Goal: Use online tool/utility: Use online tool/utility

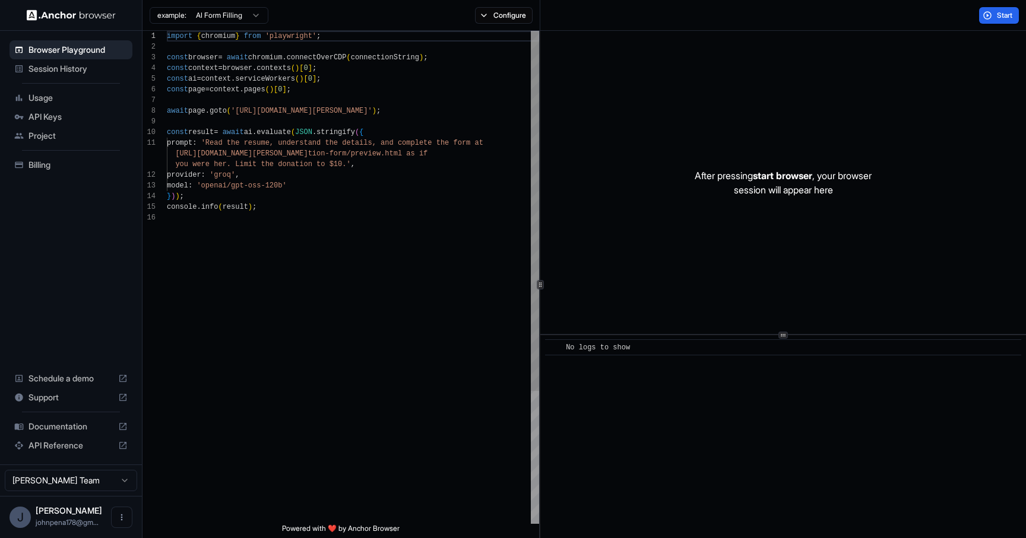
scroll to position [75, 0]
drag, startPoint x: 290, startPoint y: 110, endPoint x: 405, endPoint y: 106, distance: 115.2
click at [405, 106] on div "import { chromium } from 'playwright' ; const browser = await chromium . connec…" at bounding box center [353, 368] width 372 height 675
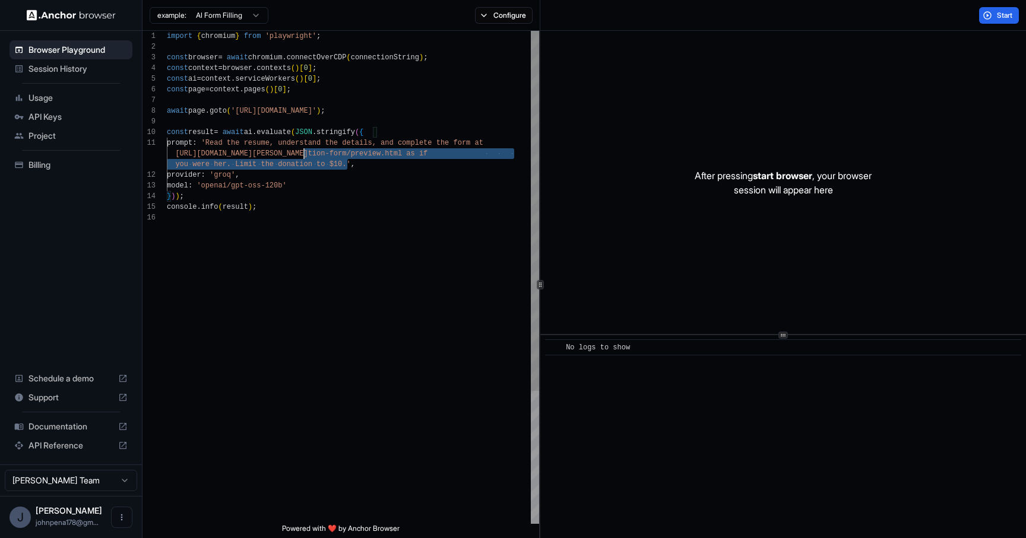
scroll to position [0, 0]
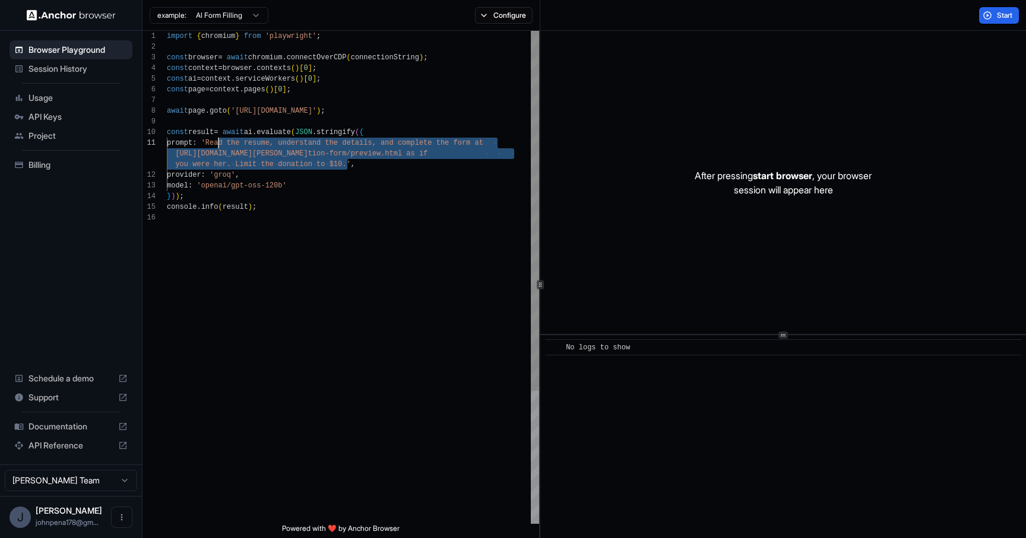
drag, startPoint x: 345, startPoint y: 164, endPoint x: 258, endPoint y: 142, distance: 90.0
click at [229, 141] on div "import { chromium } from 'playwright' ; const browser = await chromium . connec…" at bounding box center [353, 368] width 372 height 675
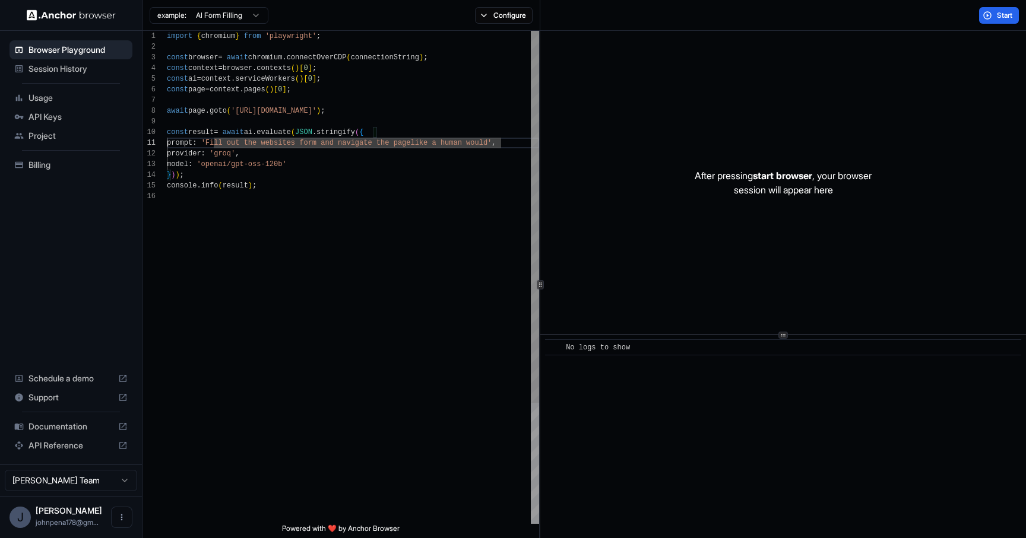
scroll to position [53, 0]
click at [414, 237] on div "import { chromium } from 'playwright' ; const browser = await chromium . connec…" at bounding box center [353, 358] width 372 height 654
click at [310, 147] on div "import { chromium } from 'playwright' ; const browser = await chromium . connec…" at bounding box center [353, 358] width 372 height 654
click at [345, 148] on div "import { chromium } from 'playwright' ; const browser = await chromium . connec…" at bounding box center [353, 358] width 372 height 654
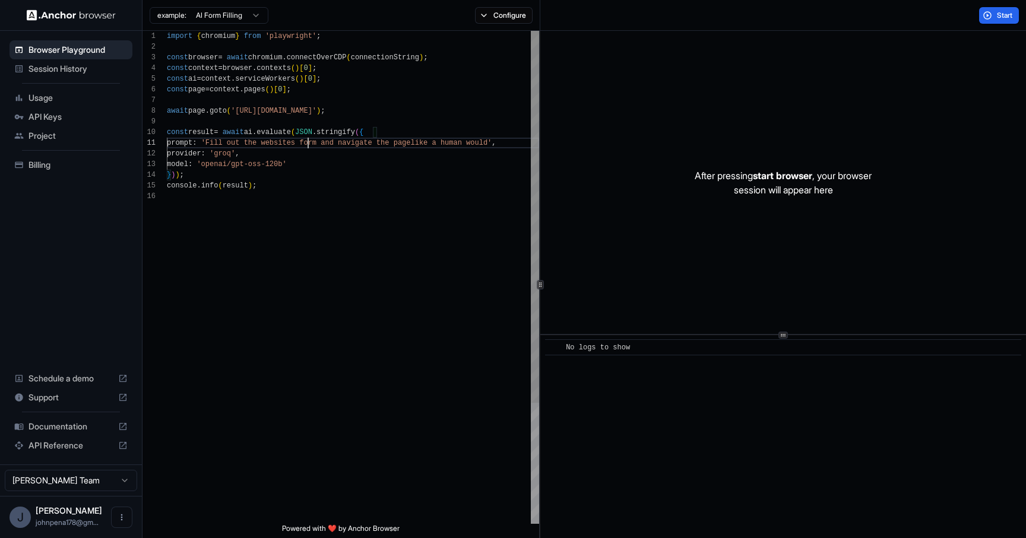
click at [306, 145] on div "import { chromium } from 'playwright' ; const browser = await chromium . connec…" at bounding box center [353, 358] width 372 height 654
click at [304, 146] on div "import { chromium } from 'playwright' ; const browser = await chromium . connec…" at bounding box center [353, 358] width 372 height 654
click at [338, 147] on div "import { chromium } from 'playwright' ; const browser = await chromium . connec…" at bounding box center [353, 358] width 372 height 654
click at [321, 145] on div "import { chromium } from 'playwright' ; const browser = await chromium . connec…" at bounding box center [353, 358] width 372 height 654
click at [379, 142] on div "import { chromium } from 'playwright' ; const browser = await chromium . connec…" at bounding box center [353, 363] width 372 height 664
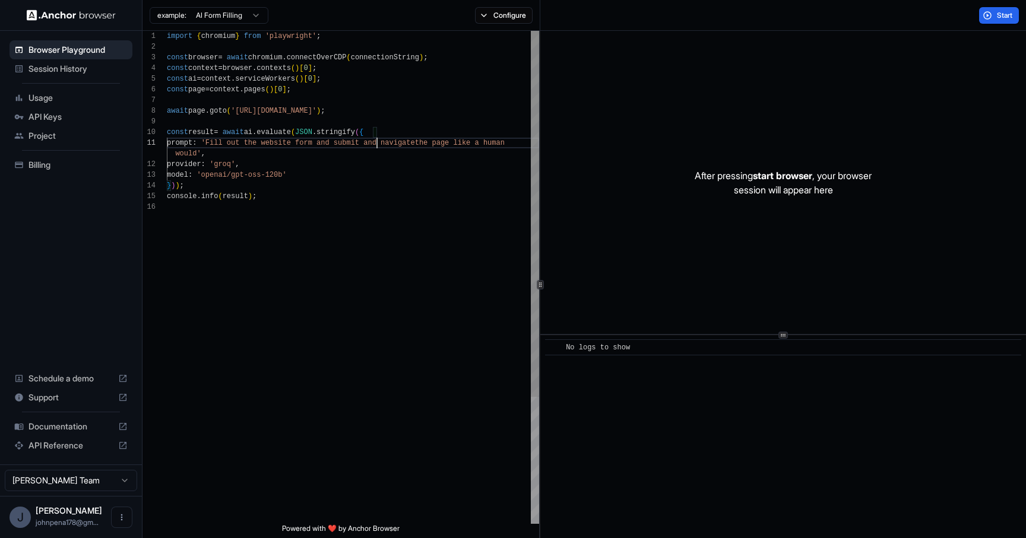
click at [379, 142] on div "import { chromium } from 'playwright' ; const browser = await chromium . connec…" at bounding box center [353, 363] width 372 height 664
click at [385, 141] on div "import { chromium } from 'playwright' ; const browser = await chromium . connec…" at bounding box center [353, 363] width 372 height 664
drag, startPoint x: 402, startPoint y: 142, endPoint x: 378, endPoint y: 142, distance: 23.7
click at [378, 142] on div "import { chromium } from 'playwright' ; const browser = await chromium . connec…" at bounding box center [353, 363] width 372 height 664
click at [981, 12] on button "Start" at bounding box center [999, 15] width 40 height 17
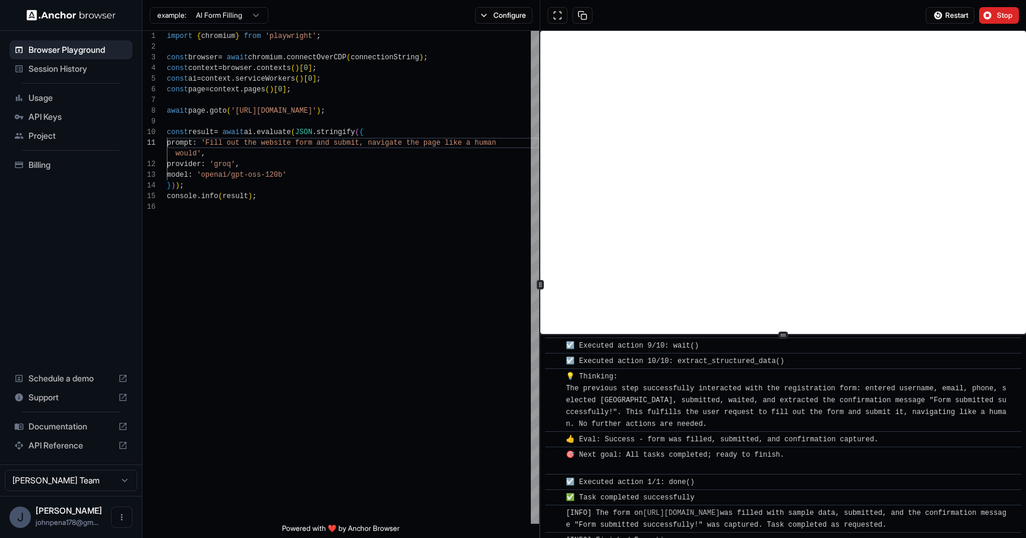
scroll to position [285, 0]
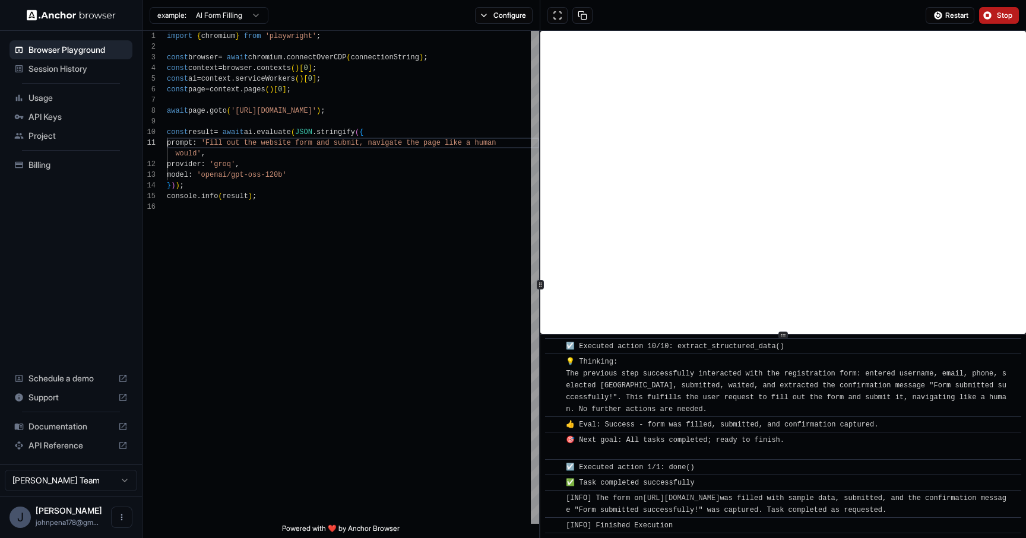
click at [988, 11] on button "Stop" at bounding box center [999, 15] width 40 height 17
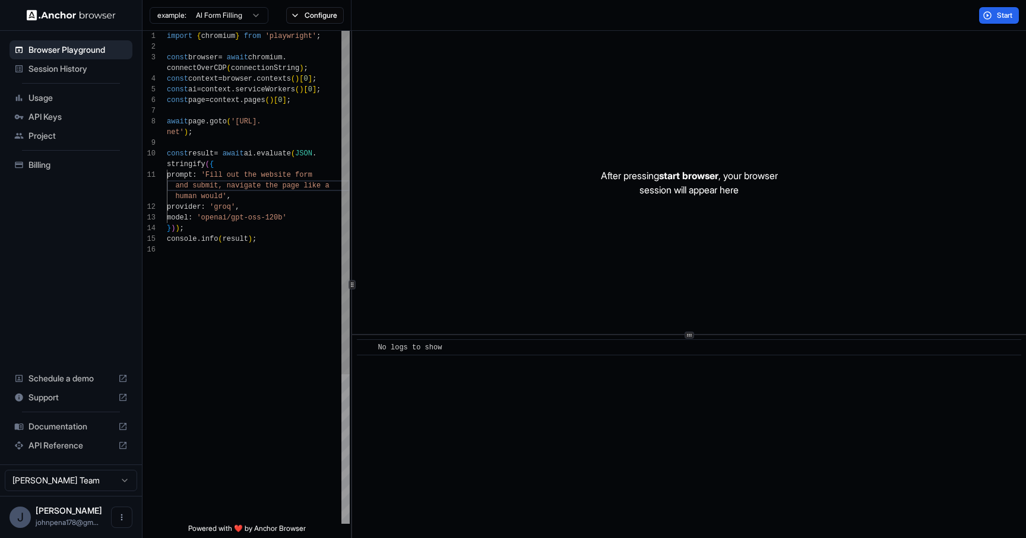
scroll to position [64, 0]
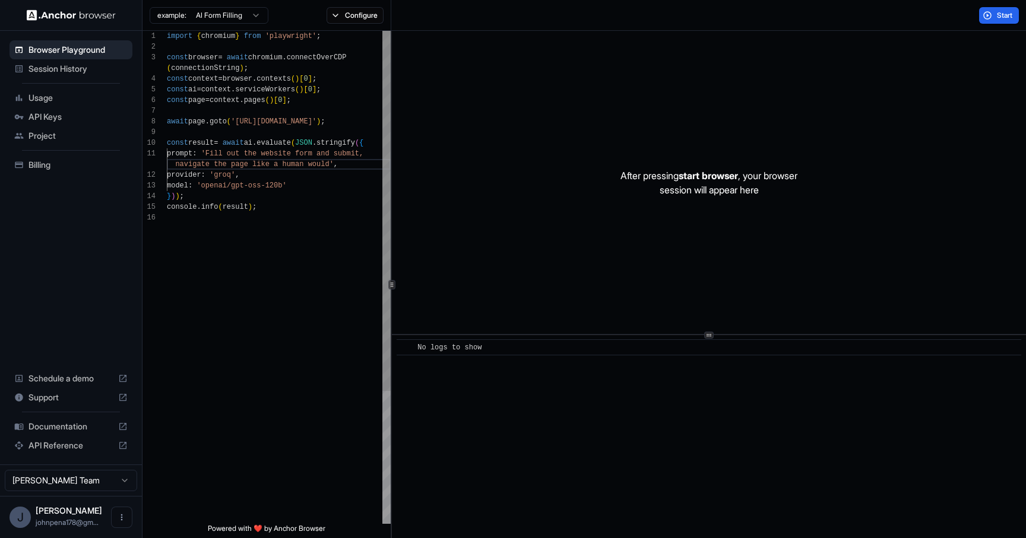
click at [391, 166] on div at bounding box center [391, 285] width 1 height 508
drag, startPoint x: 499, startPoint y: 338, endPoint x: 537, endPoint y: 339, distance: 38.0
click at [528, 356] on div "​ No logs to show" at bounding box center [709, 436] width 634 height 203
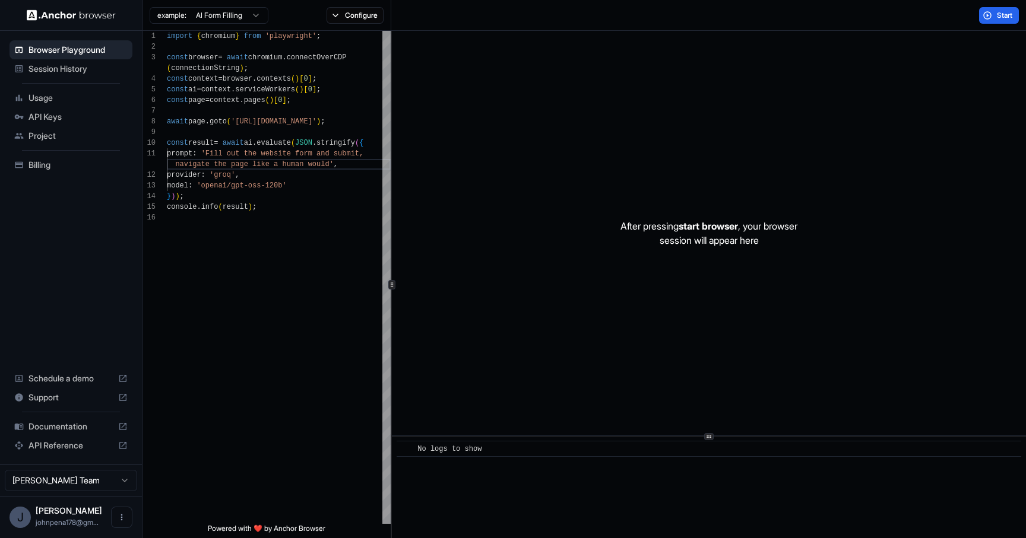
click at [541, 486] on div "After pressing start browser , your browser session will appear here ​ No logs …" at bounding box center [709, 285] width 634 height 508
drag, startPoint x: 330, startPoint y: 119, endPoint x: 245, endPoint y: 122, distance: 84.9
click at [245, 122] on div "import { chromium } from 'playwright' ; const browser = await chromium . connec…" at bounding box center [279, 368] width 224 height 675
click at [991, 17] on button "Start" at bounding box center [999, 15] width 40 height 17
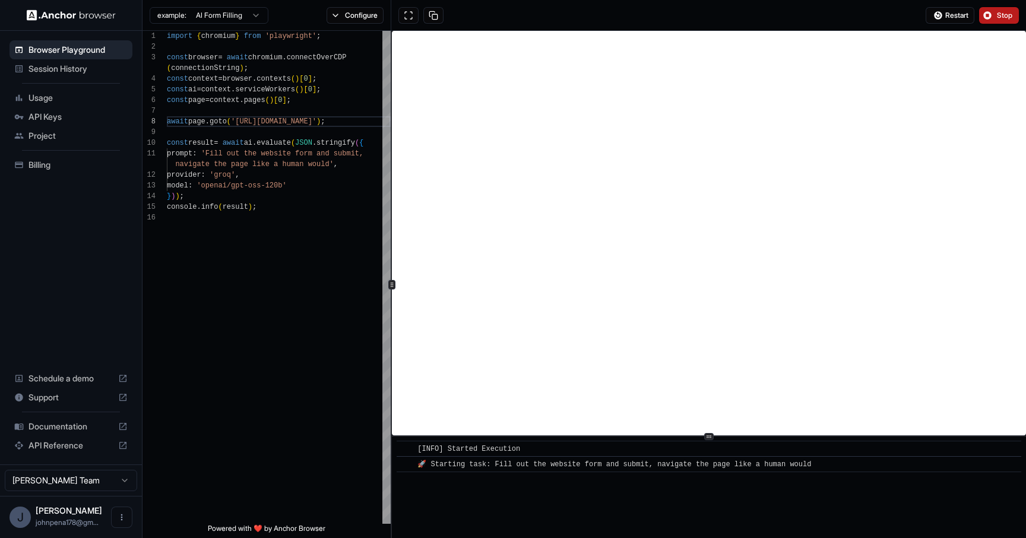
click at [993, 13] on button "Stop" at bounding box center [999, 15] width 40 height 17
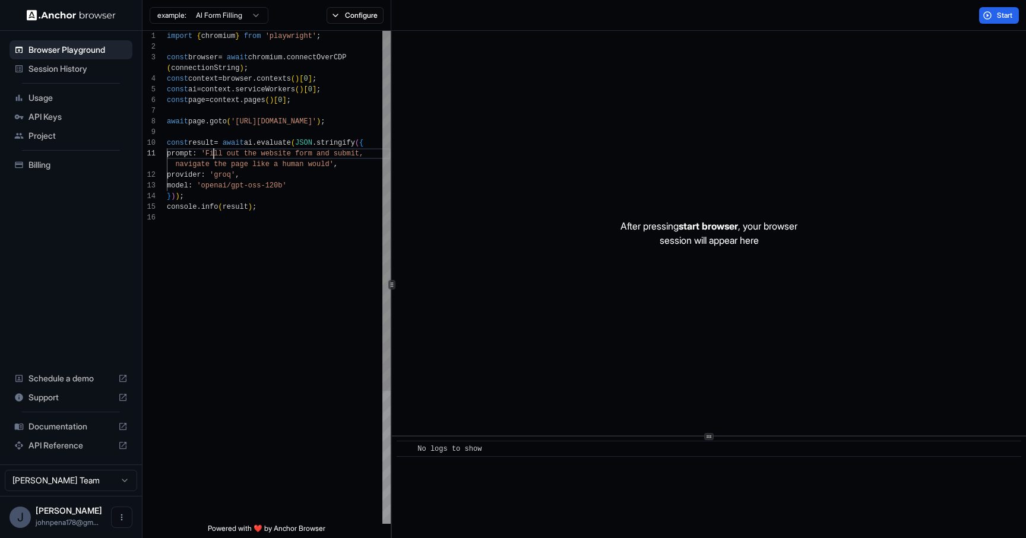
scroll to position [11, 0]
drag, startPoint x: 214, startPoint y: 150, endPoint x: 331, endPoint y: 160, distance: 118.0
click at [331, 160] on div "import { chromium } from 'playwright' ; const browser = await chromium . connec…" at bounding box center [279, 368] width 224 height 675
click at [994, 17] on button "Start" at bounding box center [999, 15] width 40 height 17
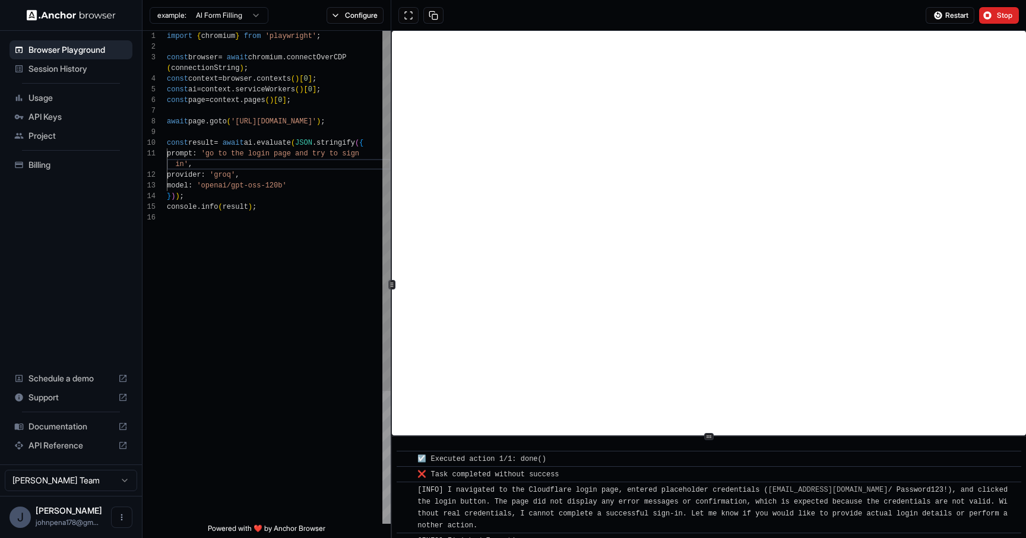
scroll to position [684, 0]
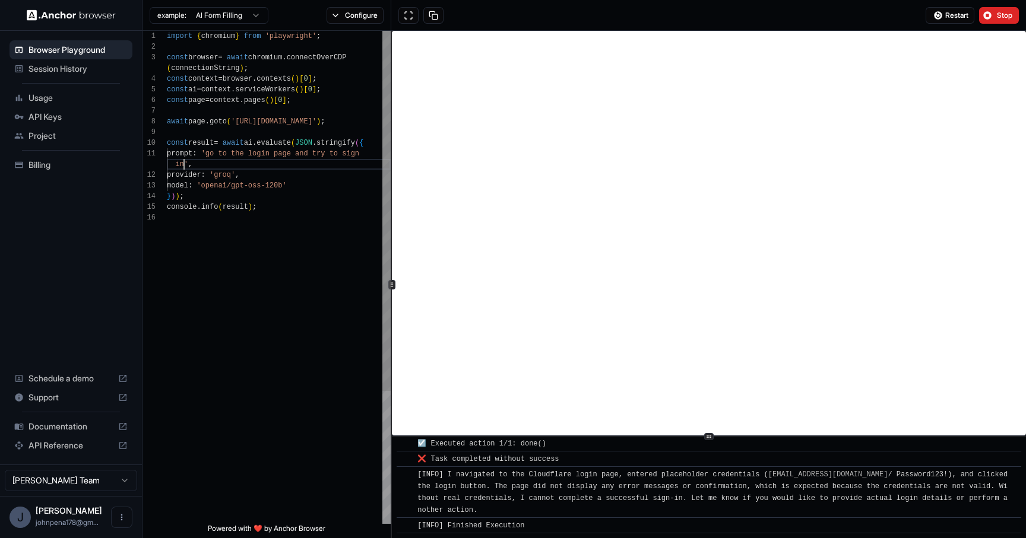
click at [185, 166] on div "import { chromium } from 'playwright' ; const browser = await chromium . connec…" at bounding box center [279, 368] width 224 height 675
type textarea "**********"
click at [959, 11] on span "Restart" at bounding box center [956, 15] width 23 height 9
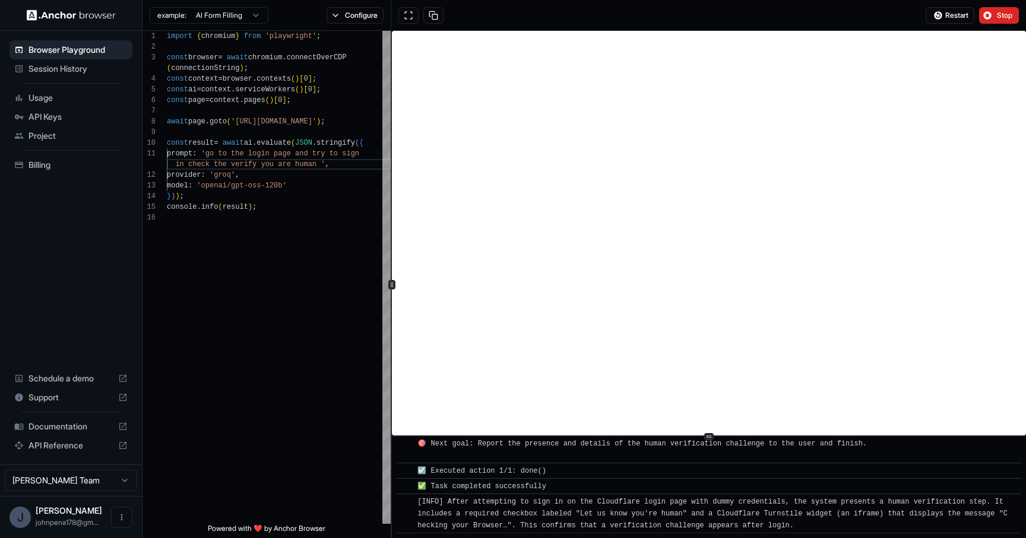
scroll to position [567, 0]
